Goal: Find specific page/section: Find specific page/section

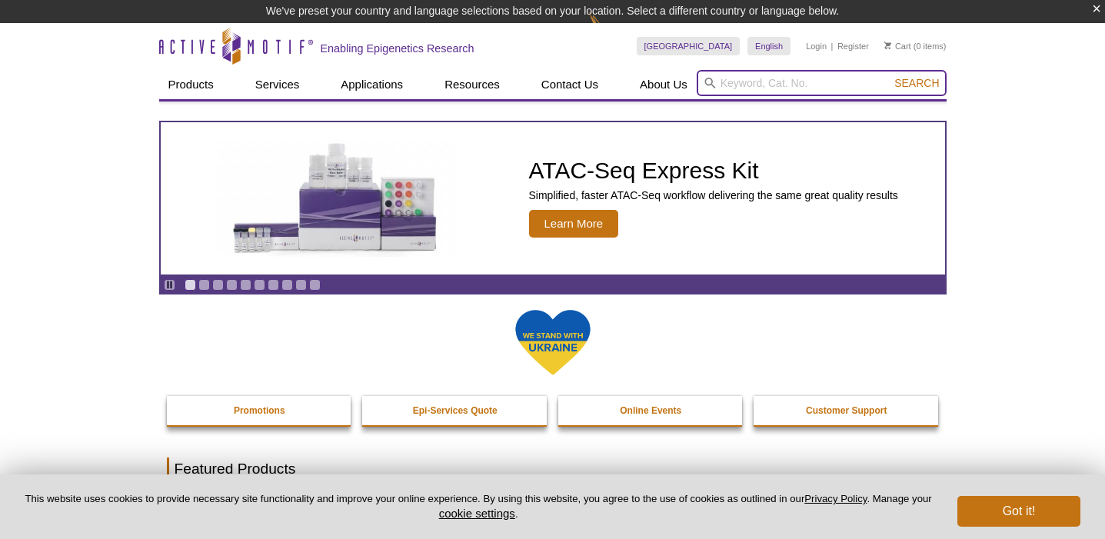
click at [781, 80] on input "search" at bounding box center [822, 83] width 250 height 26
paste input "39805"
type input "39805"
click at [890, 76] on button "Search" at bounding box center [917, 83] width 54 height 14
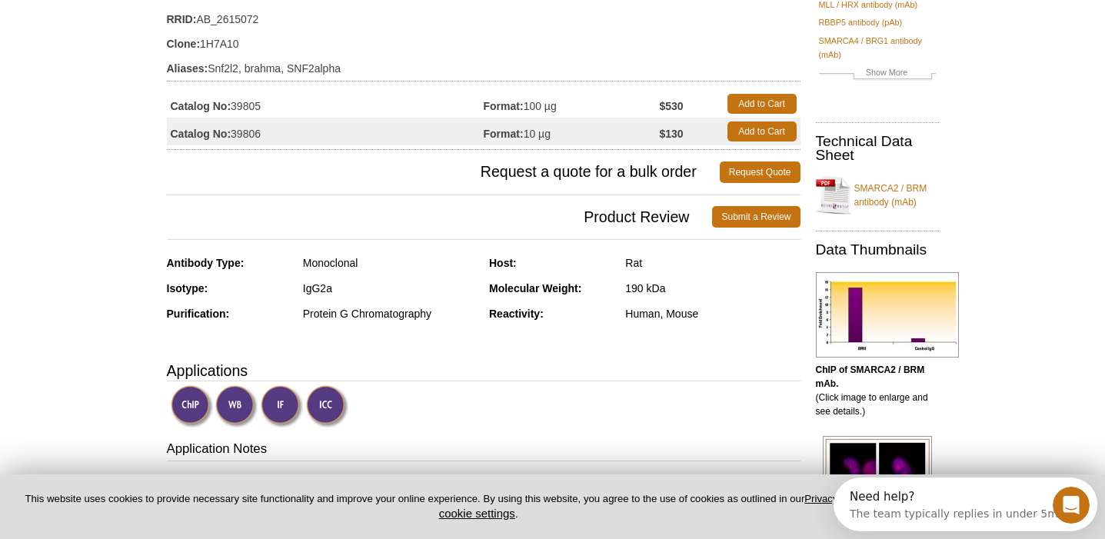
scroll to position [252, 0]
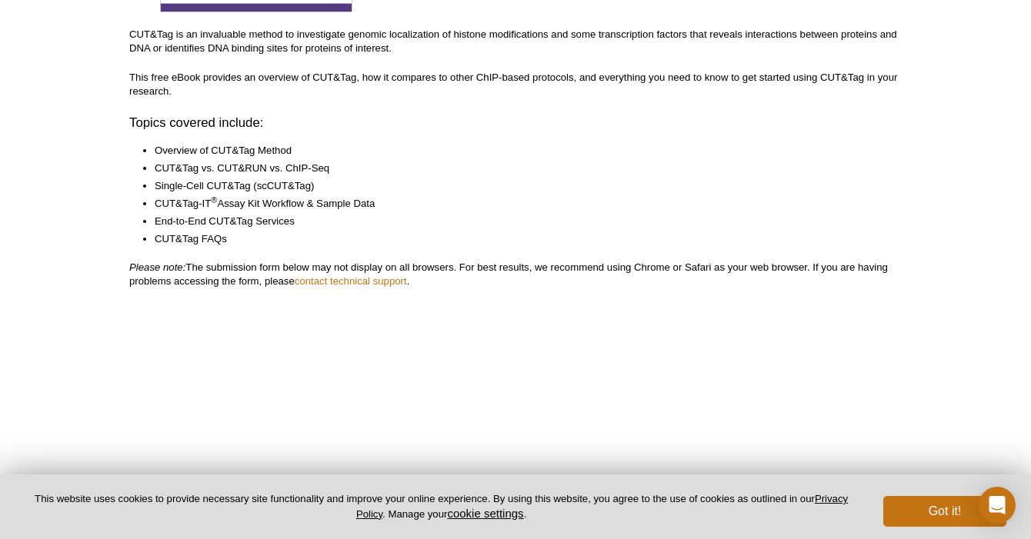
scroll to position [475, 0]
